Goal: Contribute content

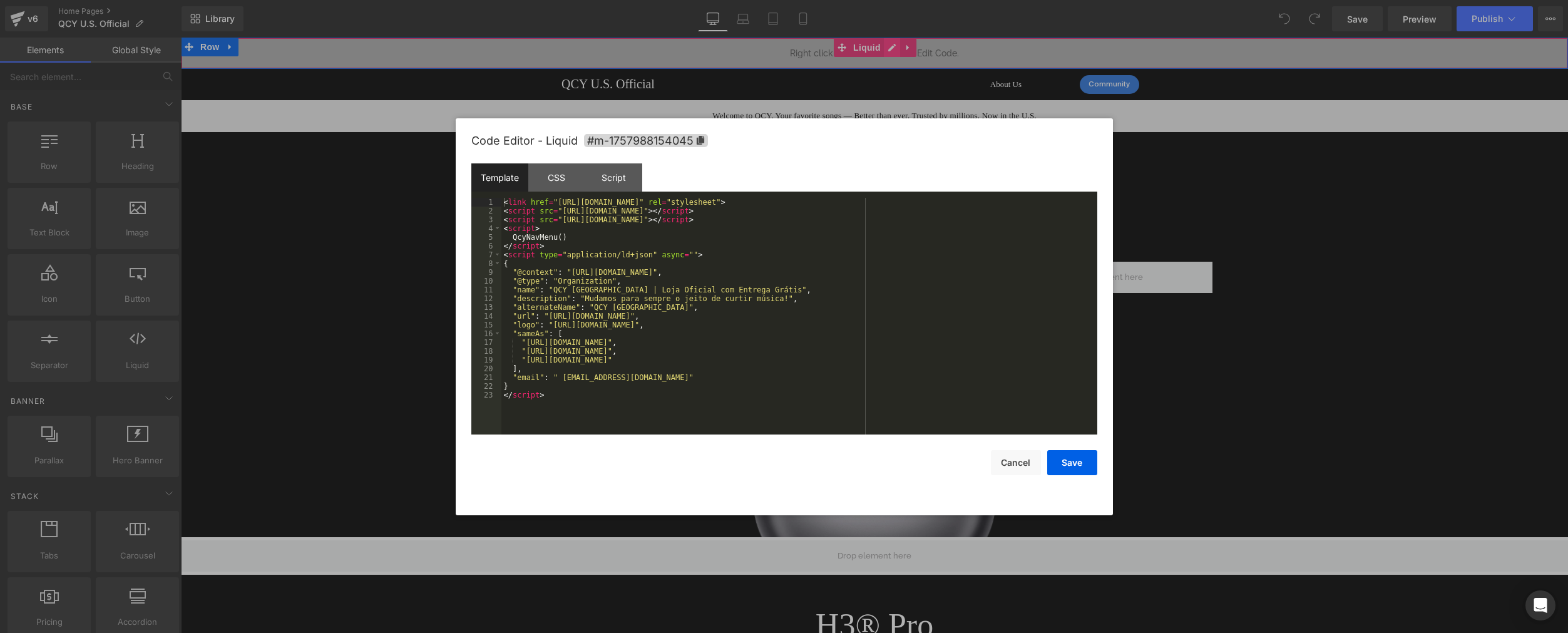
click at [888, 45] on div "Liquid" at bounding box center [875, 53] width 1387 height 32
click at [583, 233] on div "< link href = "[URL][DOMAIN_NAME]" rel = "stylesheet" > < script src = "[URL][D…" at bounding box center [799, 325] width 596 height 254
click at [553, 238] on div "< link href = "[URL][DOMAIN_NAME]" rel = "stylesheet" > < script src = "[URL][D…" at bounding box center [799, 325] width 596 height 254
click at [586, 236] on div "< link href = "[URL][DOMAIN_NAME]" rel = "stylesheet" > < script src = "[URL][D…" at bounding box center [799, 325] width 596 height 254
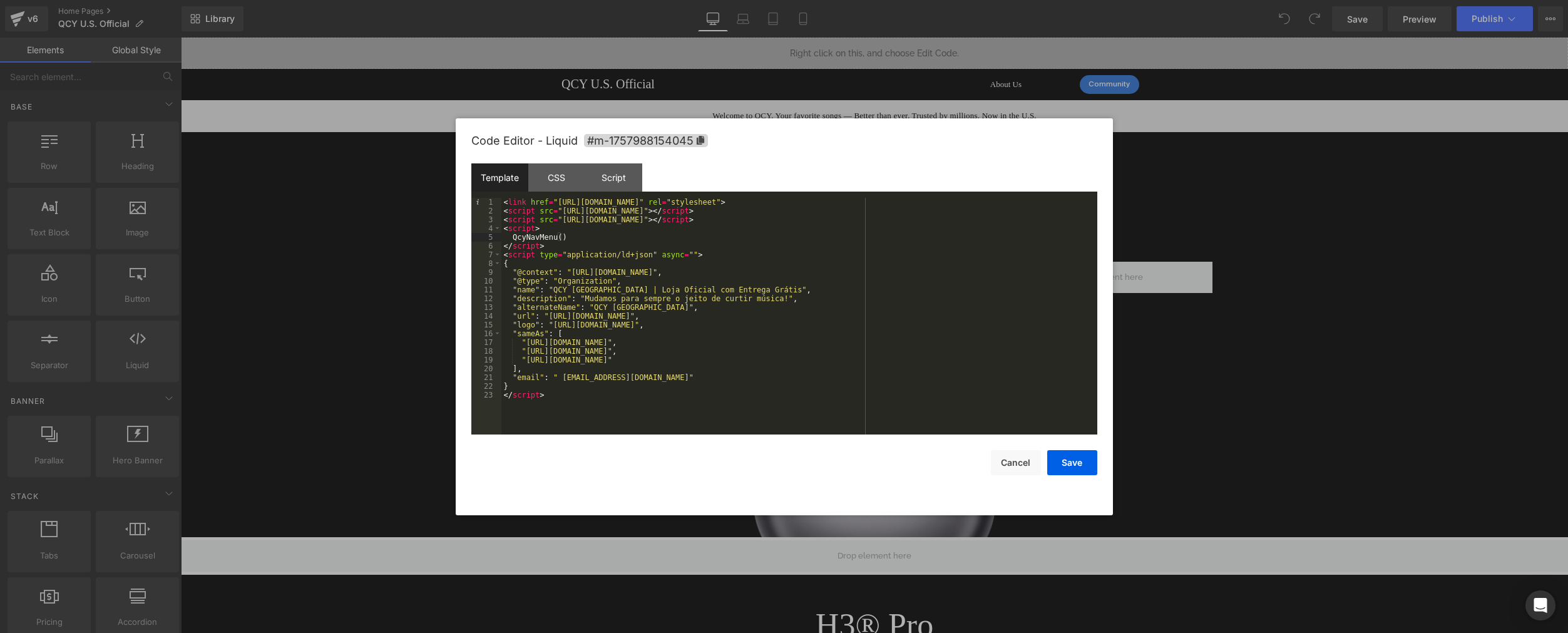
click at [820, 273] on div "< link href = "[URL][DOMAIN_NAME]" rel = "stylesheet" > < script src = "[URL][D…" at bounding box center [799, 325] width 596 height 254
click at [791, 264] on div "< link href = "[URL][DOMAIN_NAME]" rel = "stylesheet" > < script src = "[URL][D…" at bounding box center [799, 325] width 596 height 254
click at [796, 250] on div "< link href = "[URL][DOMAIN_NAME]" rel = "stylesheet" > < script src = "[URL][D…" at bounding box center [799, 325] width 596 height 254
click at [798, 257] on div "< link href = "[URL][DOMAIN_NAME]" rel = "stylesheet" > < script src = "[URL][D…" at bounding box center [799, 325] width 596 height 254
click at [677, 231] on div "< link href = "[URL][DOMAIN_NAME]" rel = "stylesheet" > < script src = "[URL][D…" at bounding box center [799, 325] width 596 height 254
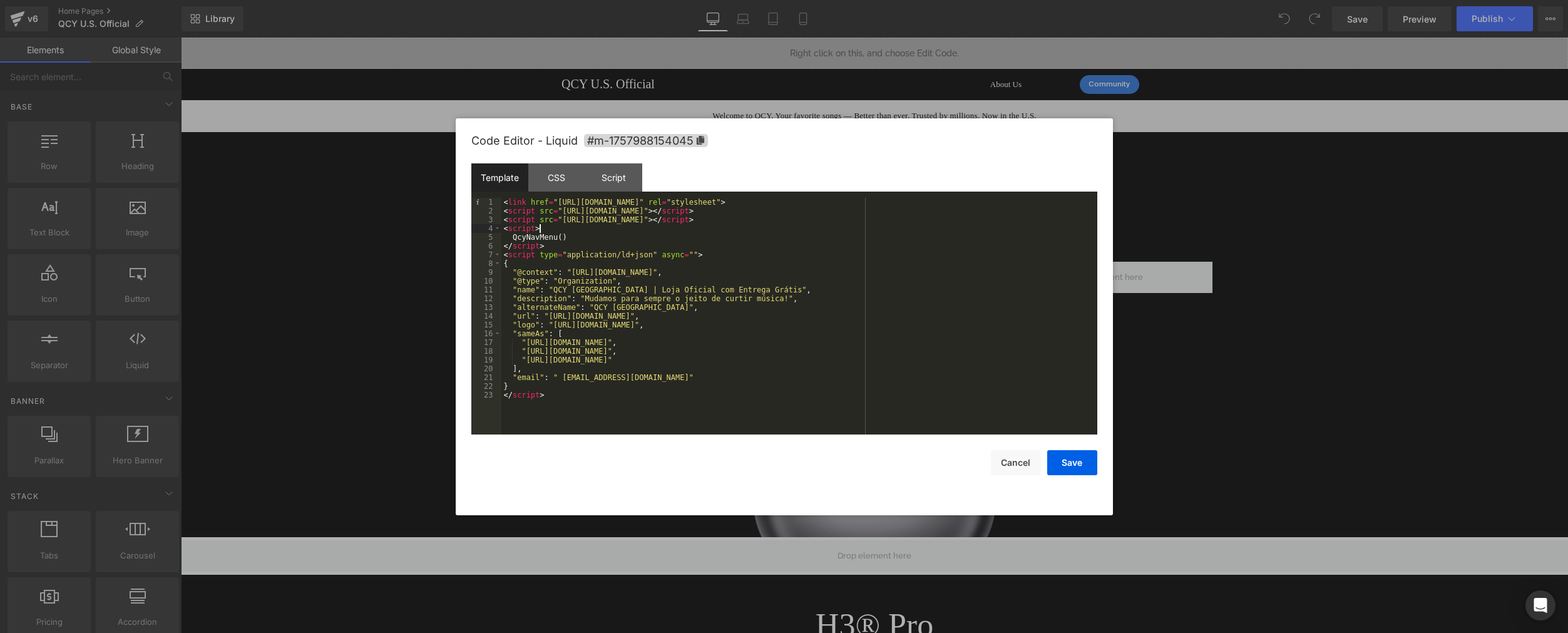
click at [598, 230] on div "< link href = "[URL][DOMAIN_NAME]" rel = "stylesheet" > < script src = "[URL][D…" at bounding box center [799, 325] width 596 height 254
click at [570, 237] on div "< link href = "[URL][DOMAIN_NAME]" rel = "stylesheet" > < script src = "[URL][D…" at bounding box center [799, 325] width 596 height 254
click at [563, 239] on div "< link href = "[URL][DOMAIN_NAME]" rel = "stylesheet" > < script src = "[URL][D…" at bounding box center [799, 325] width 596 height 254
paste textarea
type textarea """
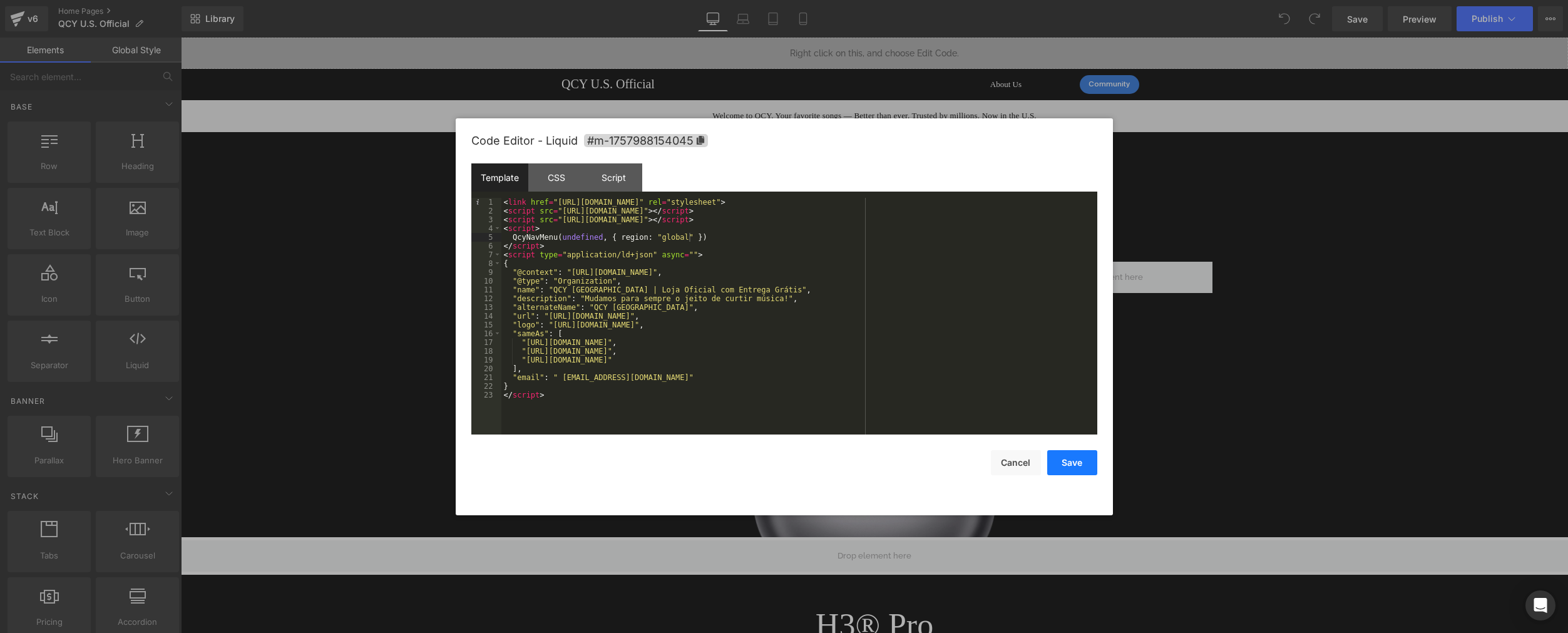
click at [1073, 457] on button "Save" at bounding box center [1072, 462] width 50 height 25
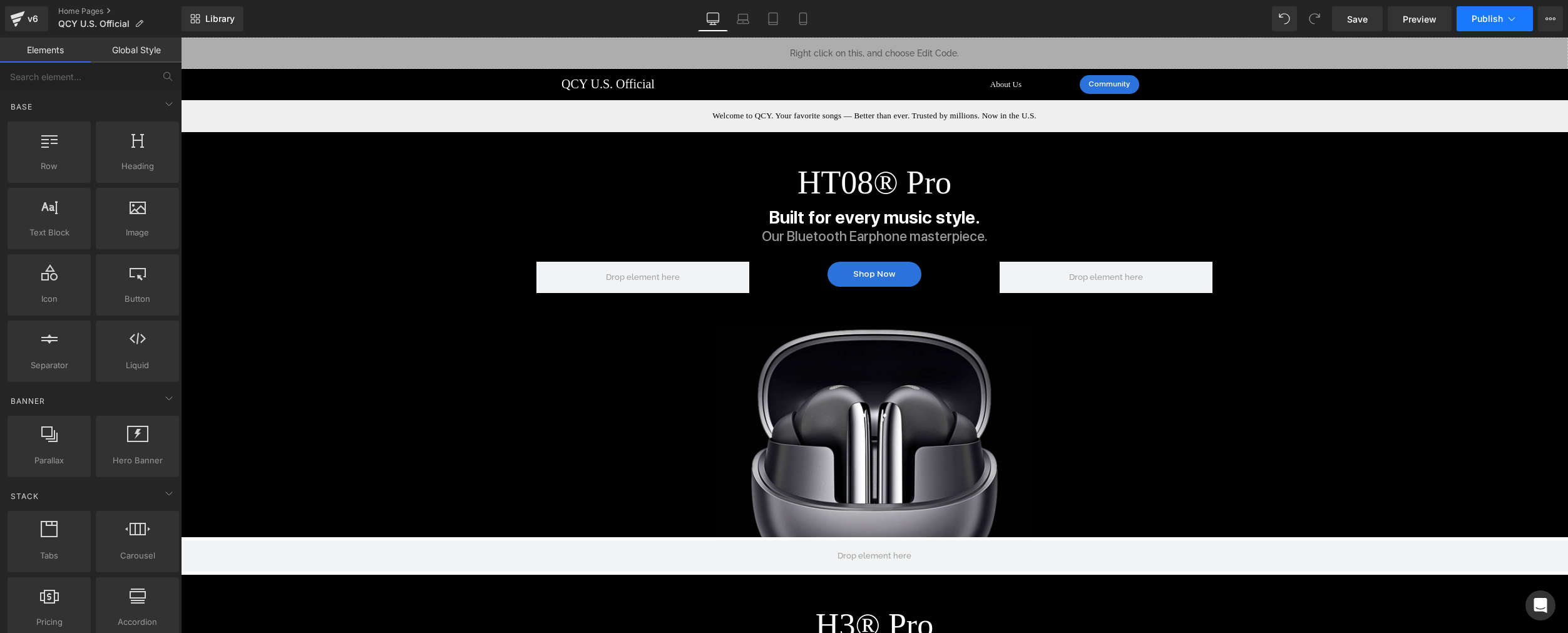
click at [1486, 18] on span "Publish" at bounding box center [1487, 19] width 32 height 10
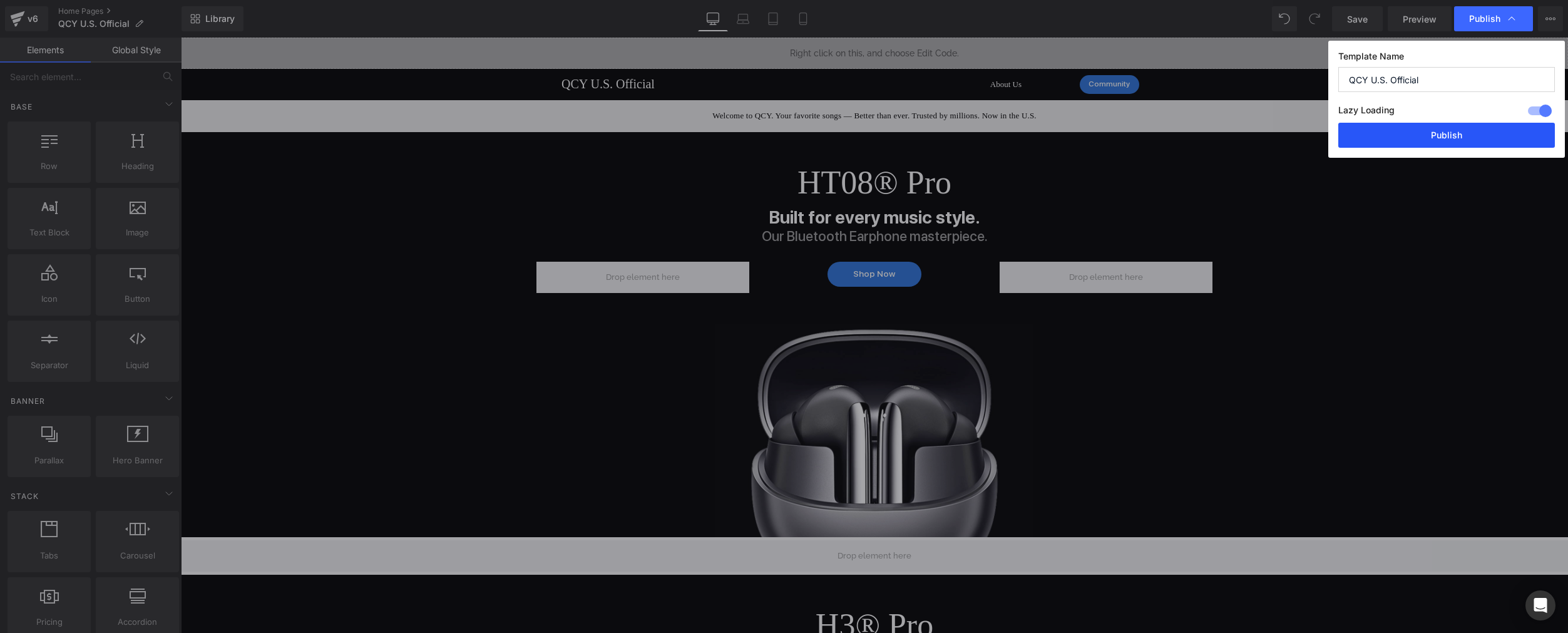
drag, startPoint x: 1444, startPoint y: 138, endPoint x: 1218, endPoint y: 116, distance: 227.1
click at [1444, 138] on button "Publish" at bounding box center [1447, 135] width 217 height 25
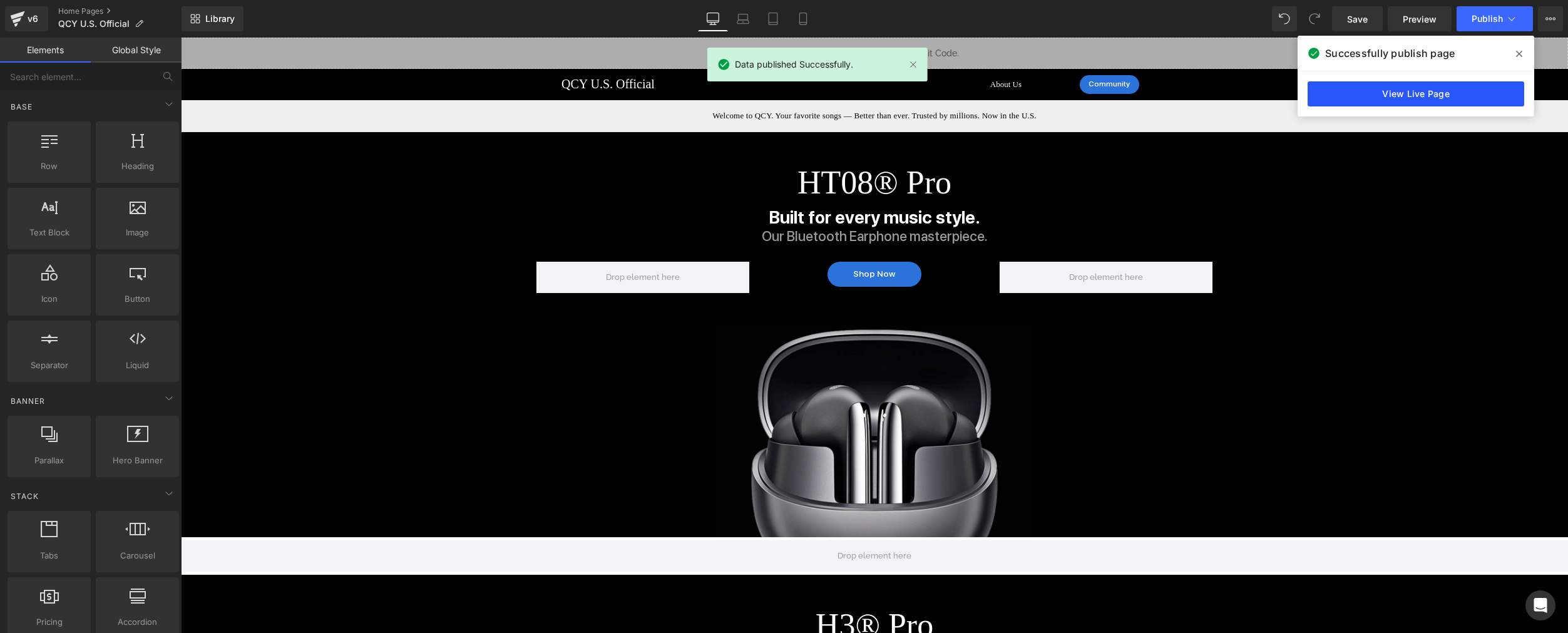
click at [1409, 87] on link "View Live Page" at bounding box center [1416, 94] width 217 height 25
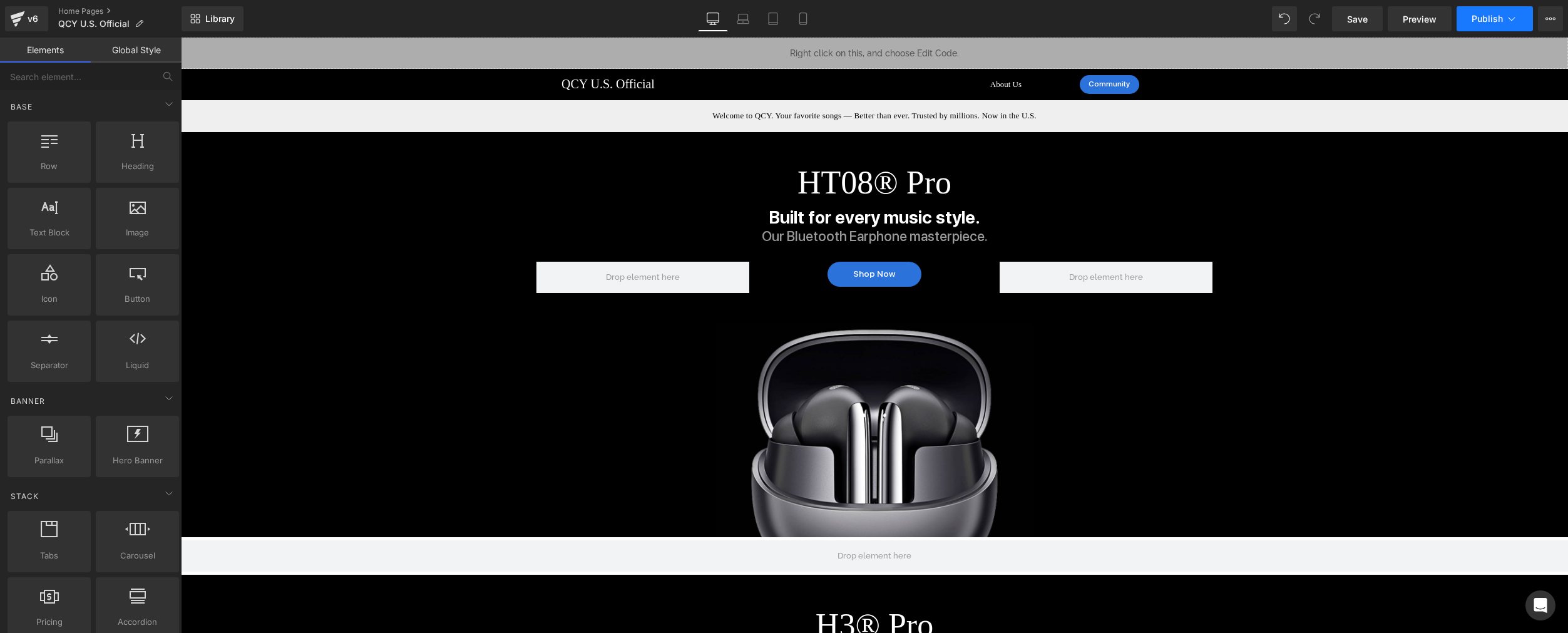
click at [1513, 25] on button "Publish" at bounding box center [1495, 18] width 77 height 25
